Goal: Task Accomplishment & Management: Use online tool/utility

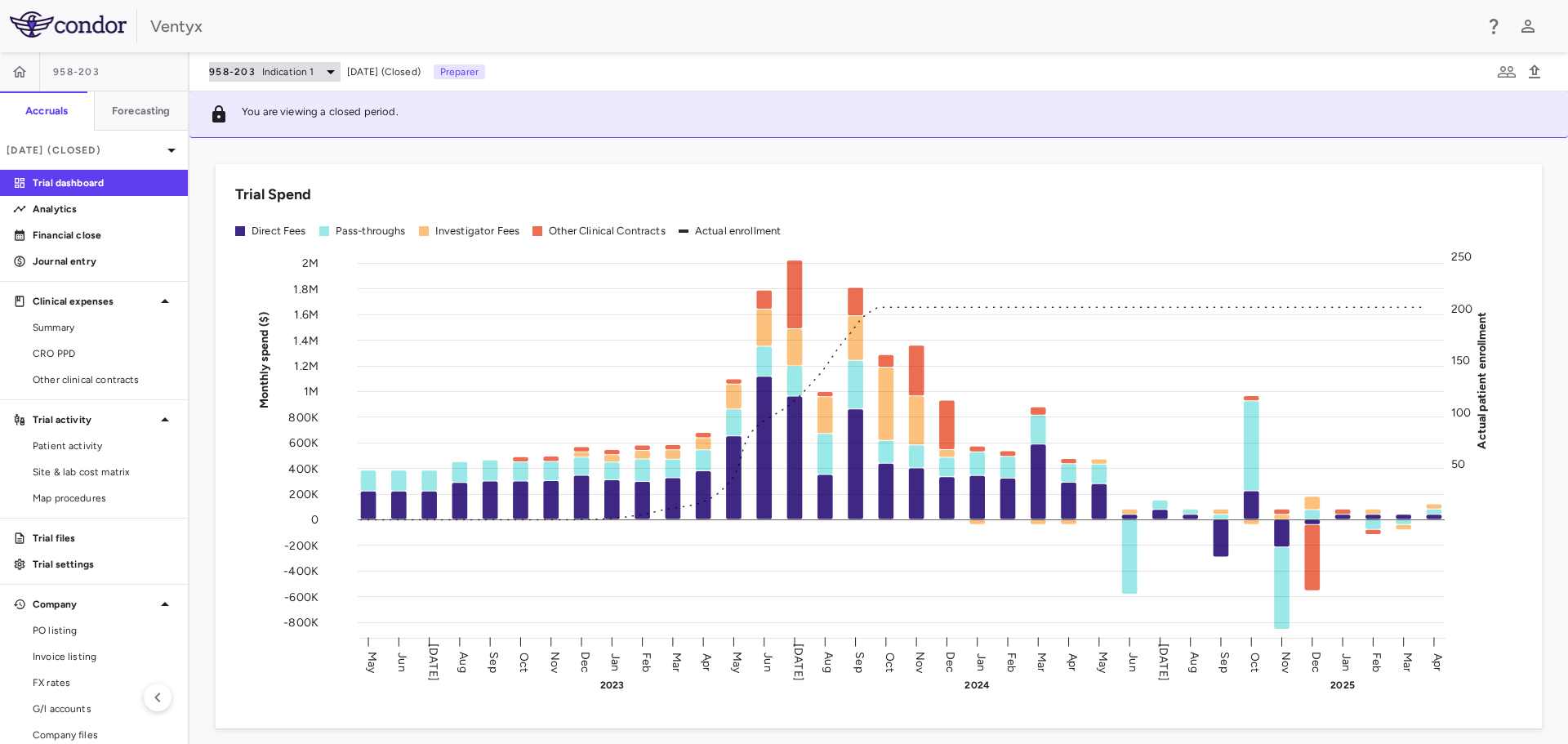
click at [303, 72] on span "Indication 1" at bounding box center [288, 72] width 52 height 15
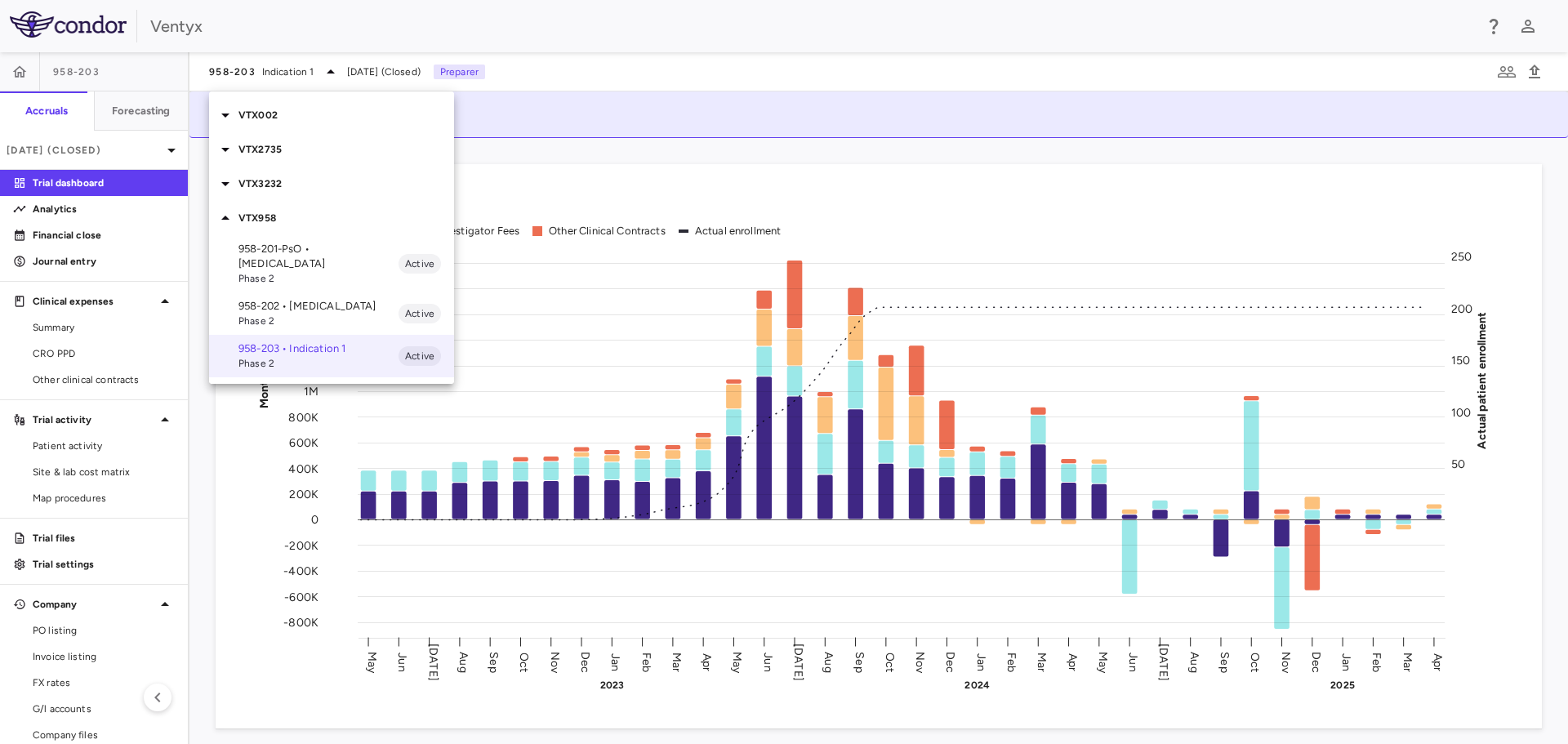
click at [270, 185] on p "VTX3232" at bounding box center [346, 184] width 215 height 15
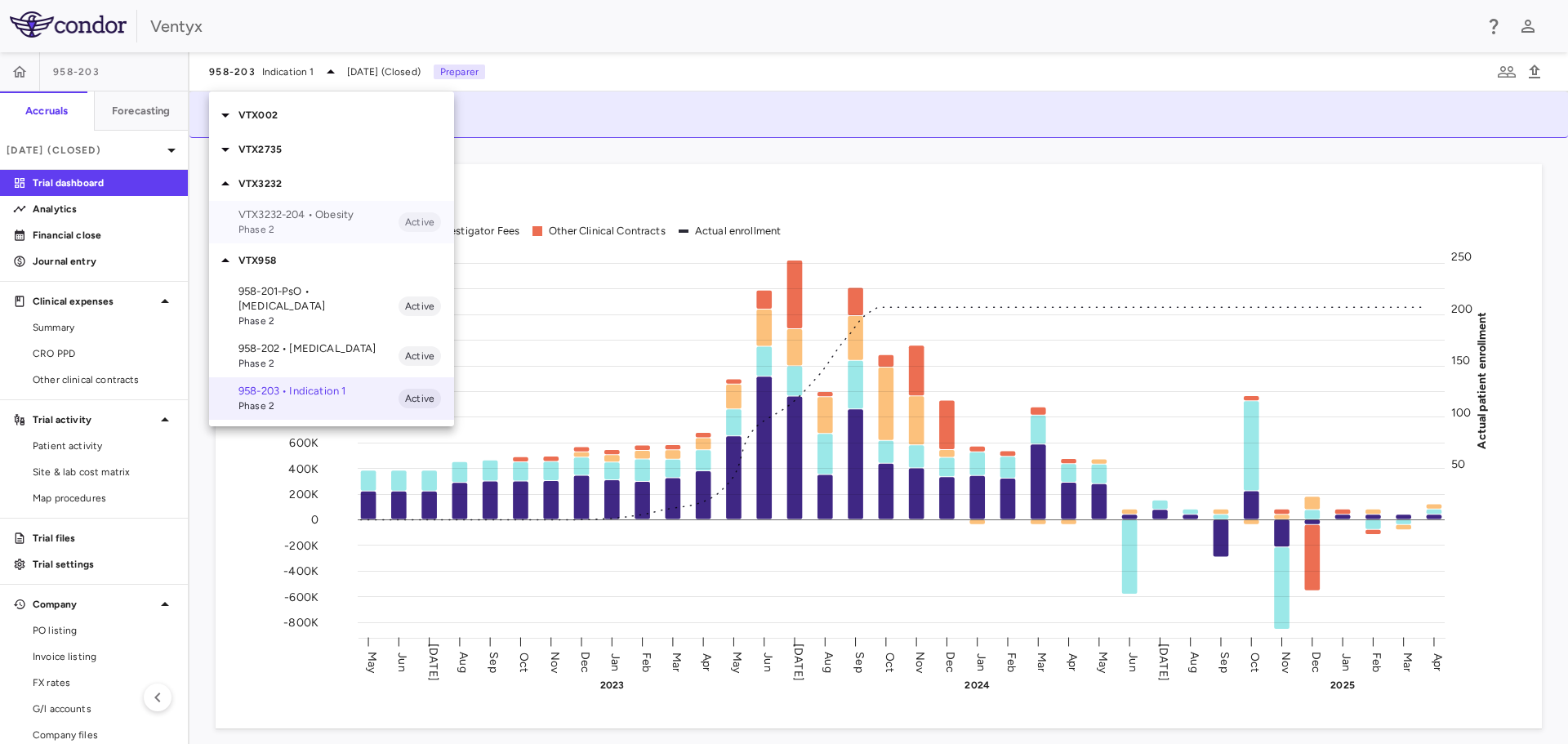
drag, startPoint x: 312, startPoint y: 211, endPoint x: 300, endPoint y: 208, distance: 12.4
click at [312, 211] on p "VTX3232-204 • Obesity" at bounding box center [318, 215] width 160 height 15
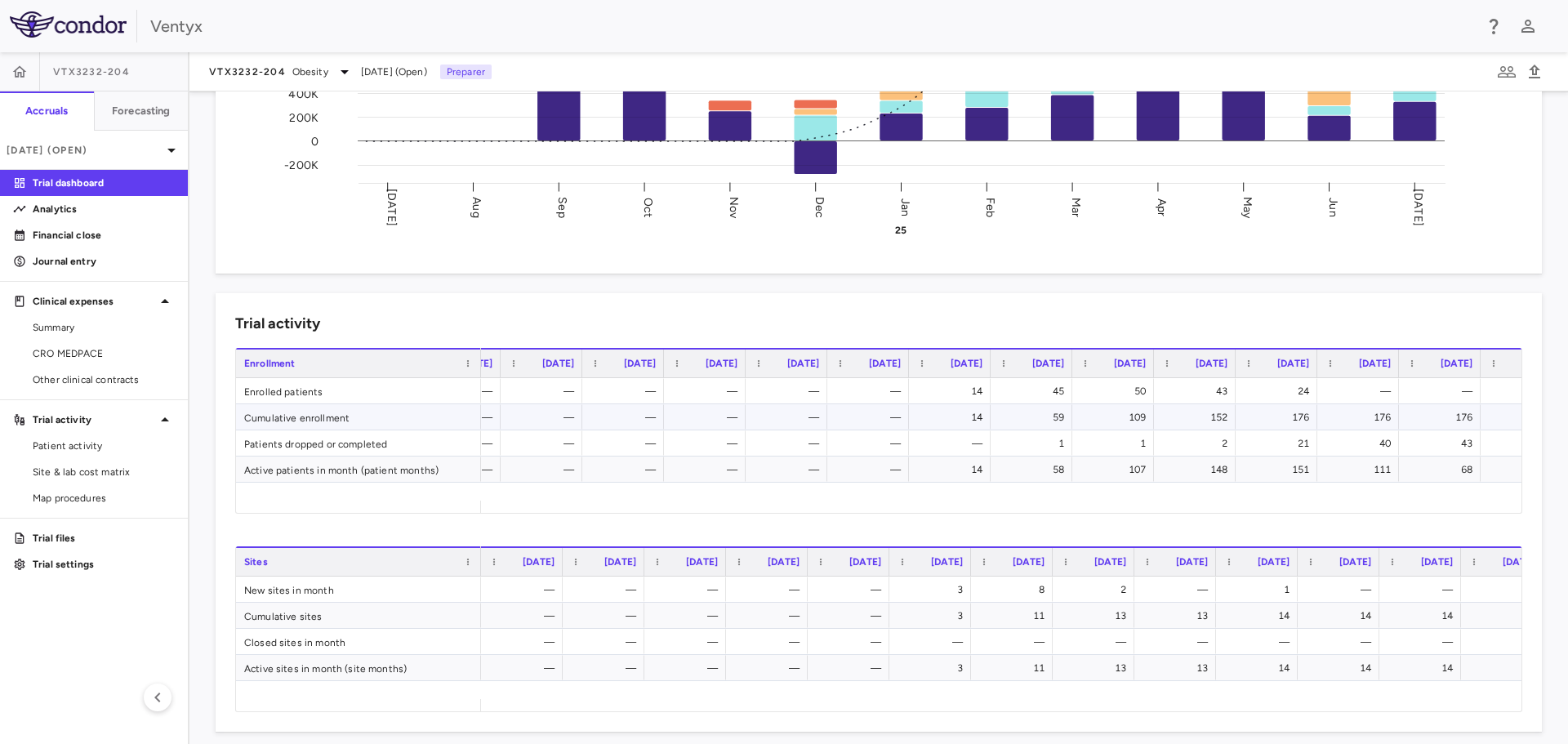
scroll to position [0, 116]
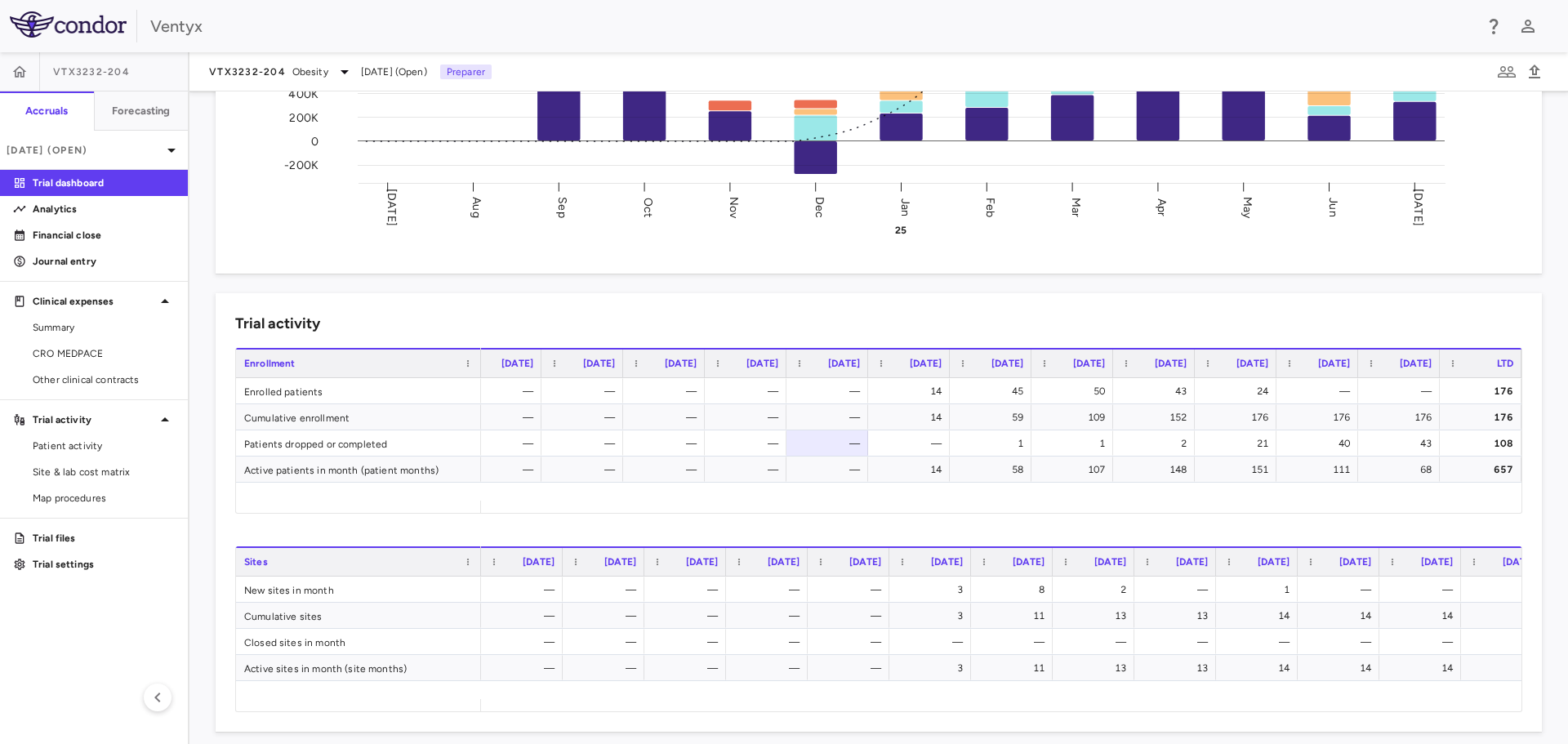
click at [1374, 323] on div "Trial activity" at bounding box center [878, 323] width 1287 height 22
click at [70, 451] on span "Patient activity" at bounding box center [103, 446] width 142 height 15
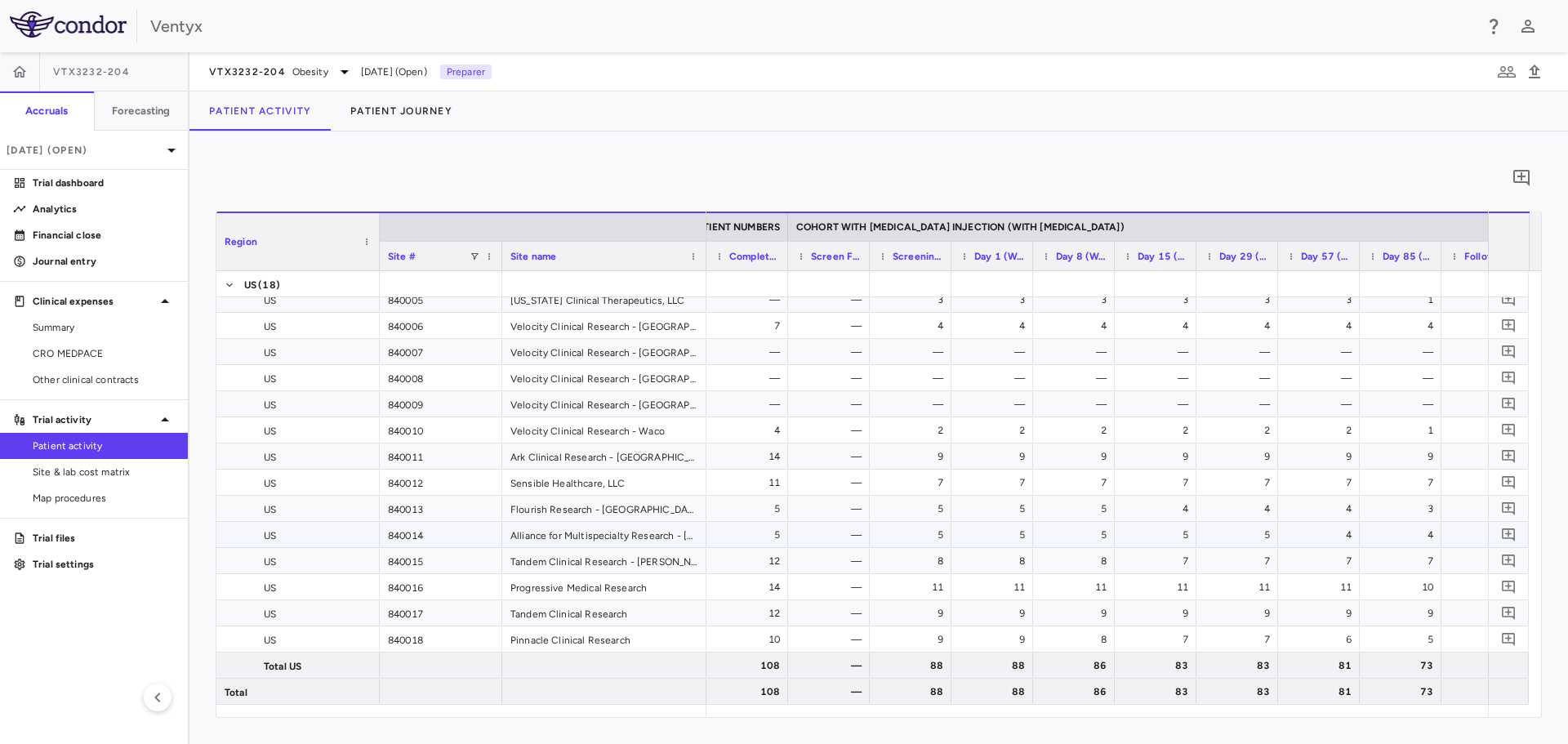
scroll to position [0, 958]
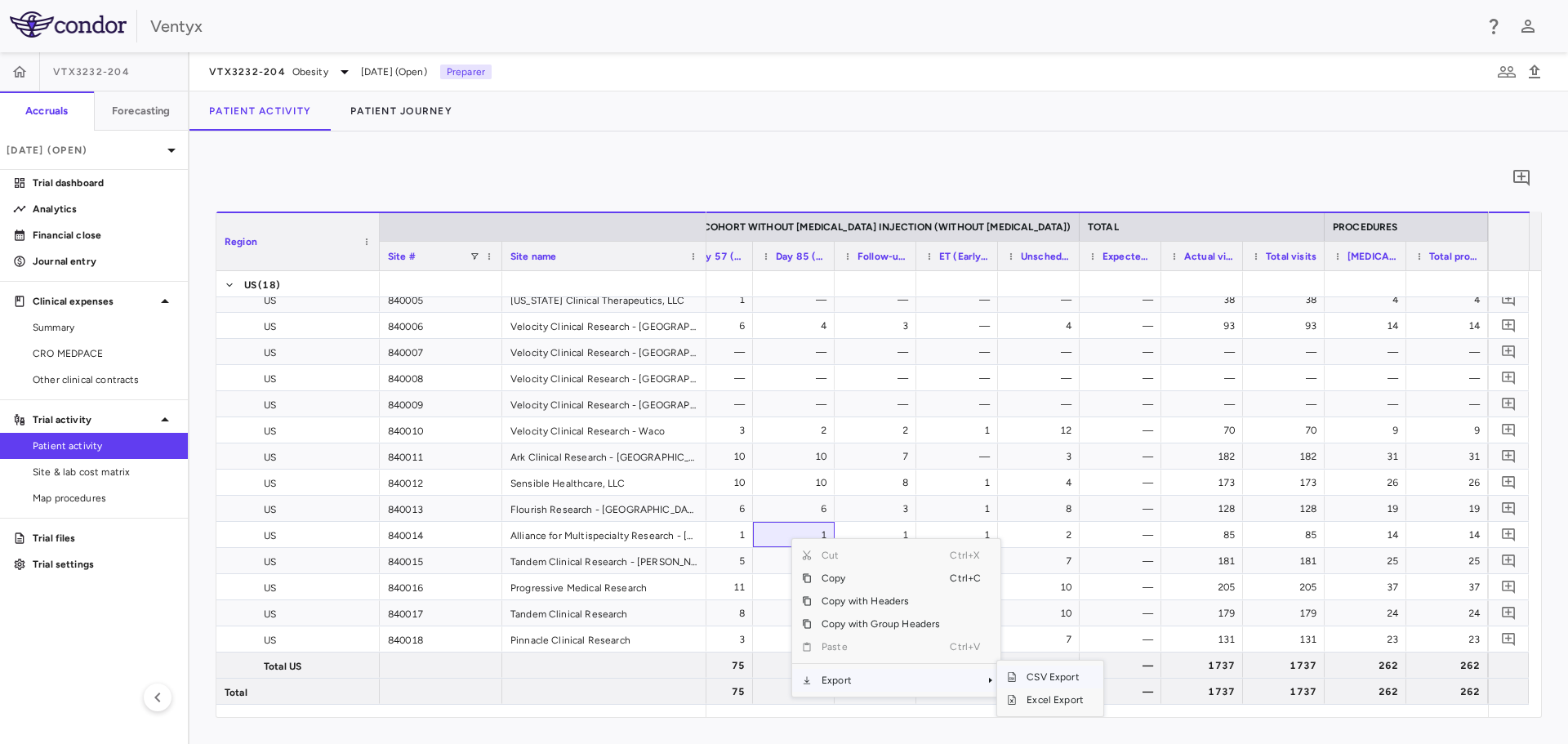
click at [1036, 677] on span "CSV Export" at bounding box center [1055, 677] width 76 height 23
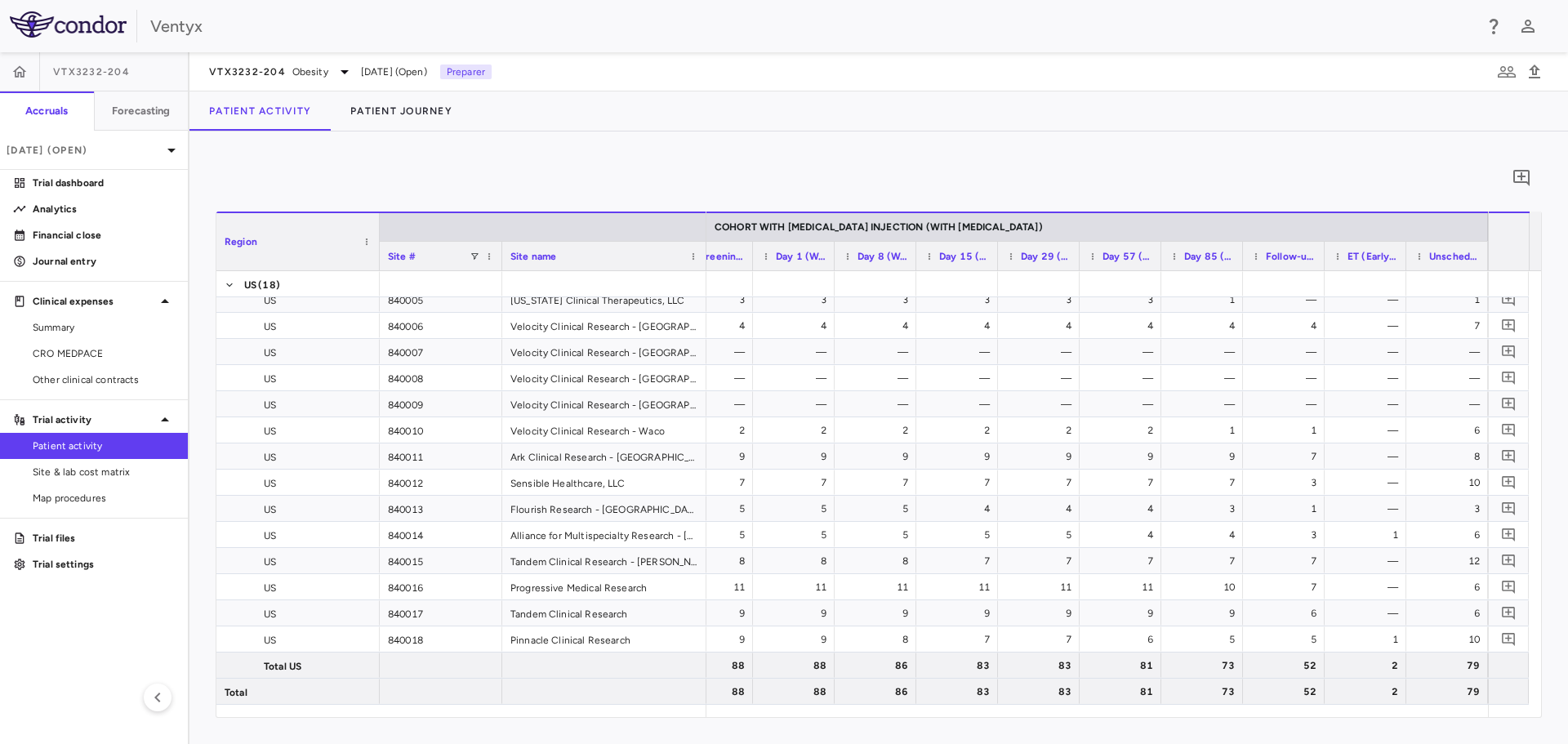
drag, startPoint x: 57, startPoint y: 179, endPoint x: 1554, endPoint y: 68, distance: 1501.1
click at [57, 179] on p "Trial dashboard" at bounding box center [103, 183] width 142 height 15
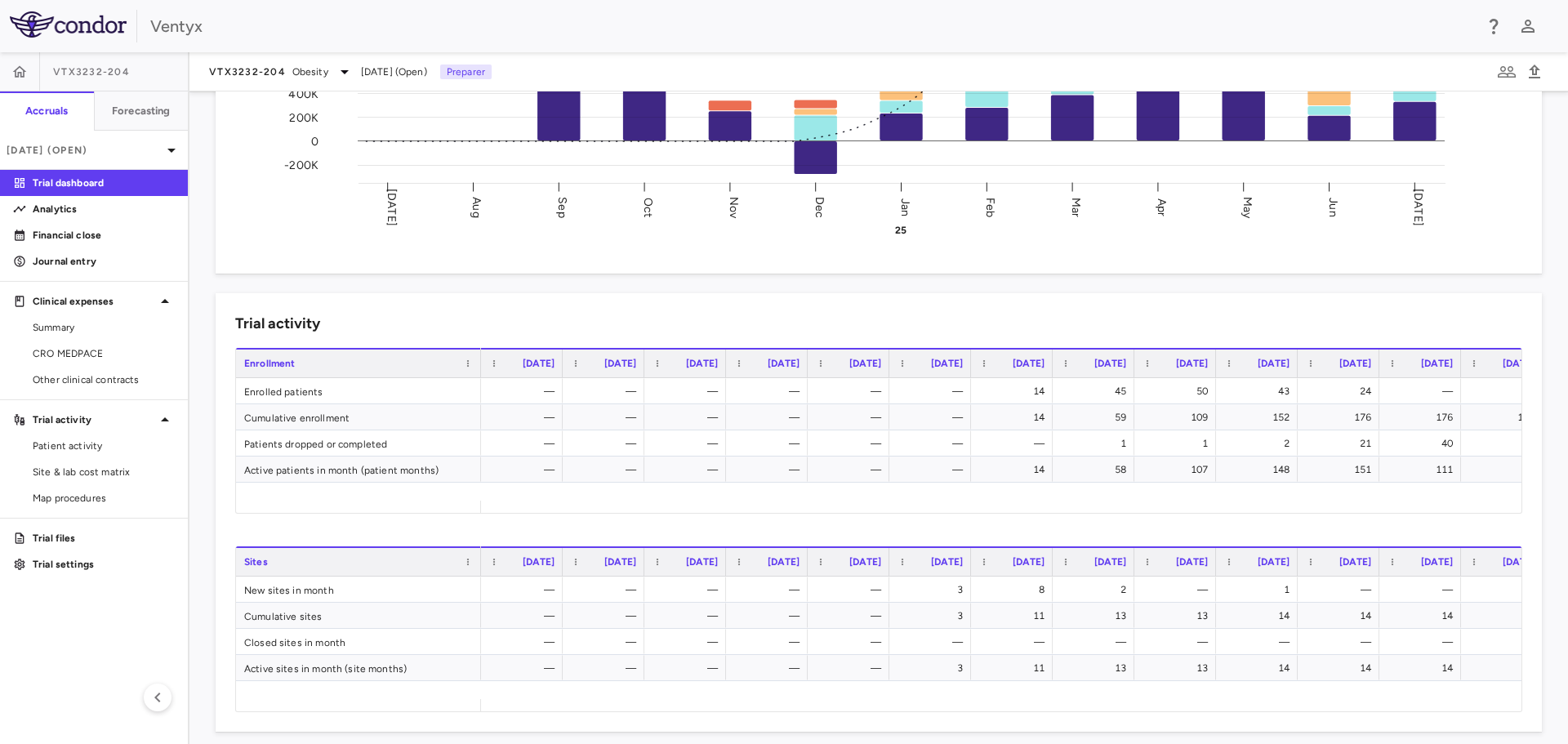
scroll to position [0, 116]
